Goal: Transaction & Acquisition: Purchase product/service

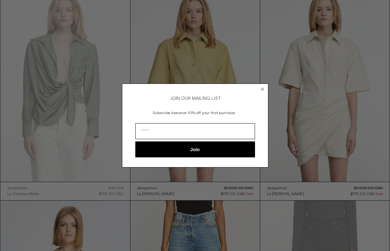
click at [260, 86] on icon "Close dialog" at bounding box center [263, 89] width 7 height 7
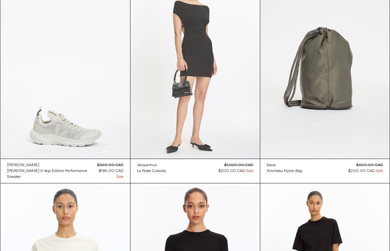
scroll to position [1353, 0]
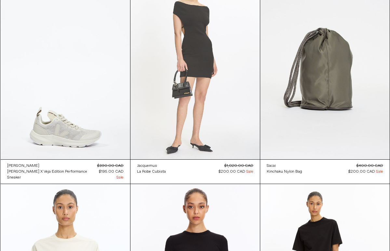
click at [198, 120] on at bounding box center [196, 62] width 130 height 194
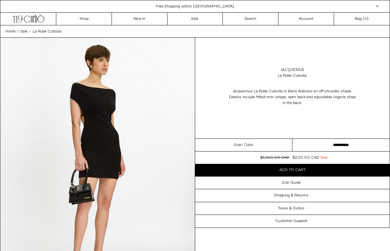
click at [331, 141] on select "**********" at bounding box center [341, 145] width 97 height 13
click at [200, 18] on link "Sale" at bounding box center [196, 19] width 56 height 12
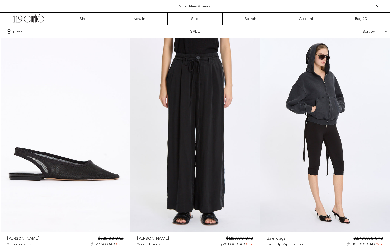
click at [371, 35] on div "Sort by .cls-1{fill:#231f20}" at bounding box center [354, 31] width 59 height 12
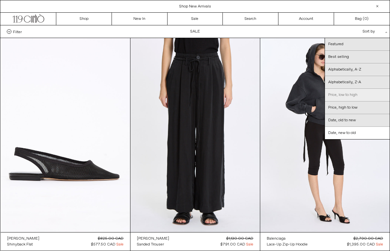
click at [340, 98] on link "Price, low to high" at bounding box center [357, 95] width 65 height 13
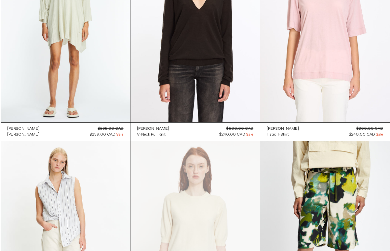
scroll to position [2466, 0]
